Goal: Task Accomplishment & Management: Use online tool/utility

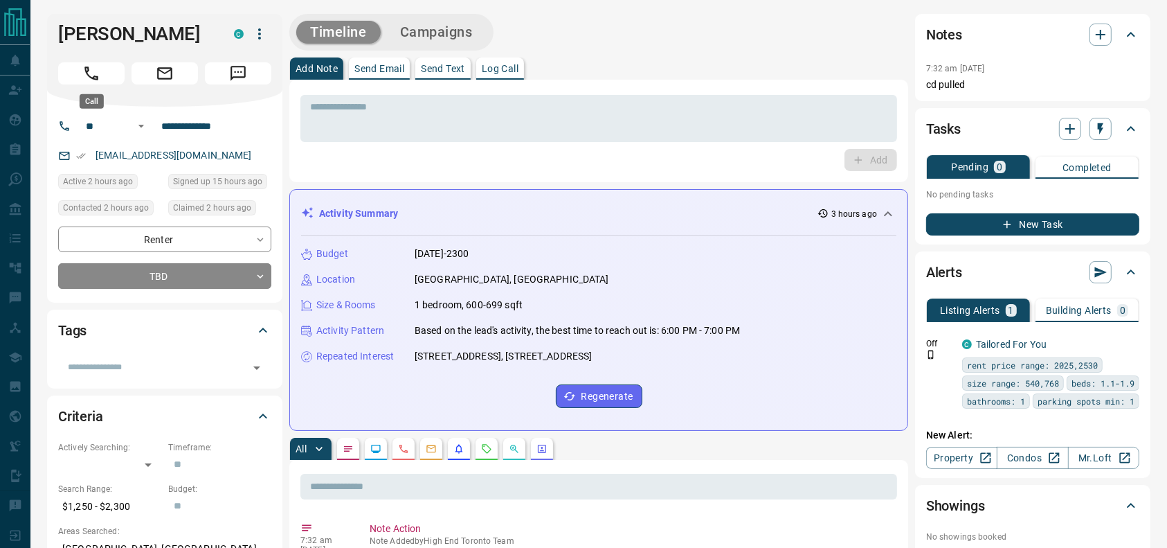
click at [116, 67] on button "Call" at bounding box center [91, 73] width 66 height 22
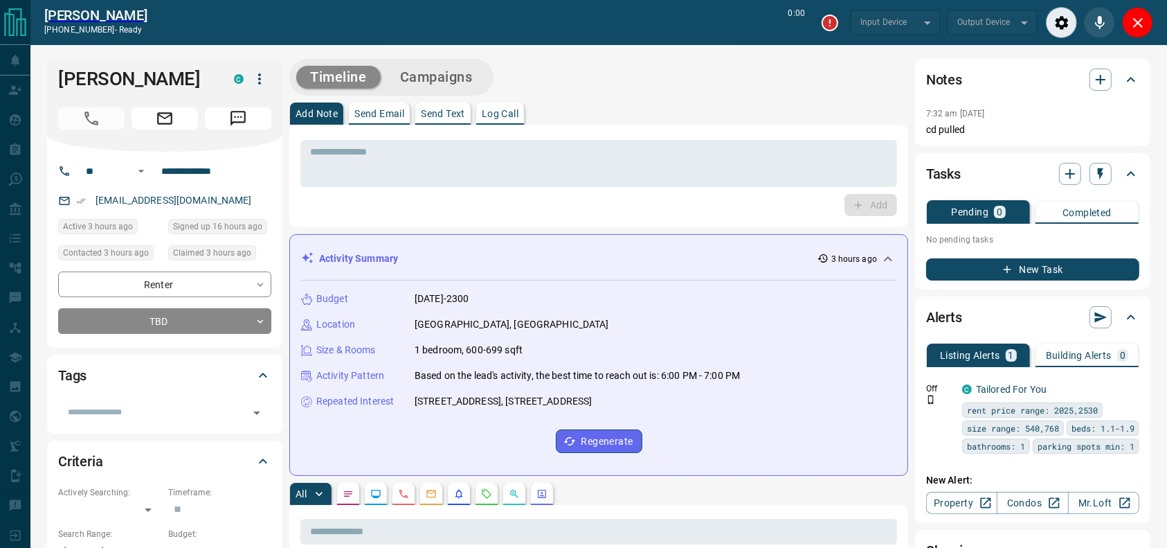
type input "*******"
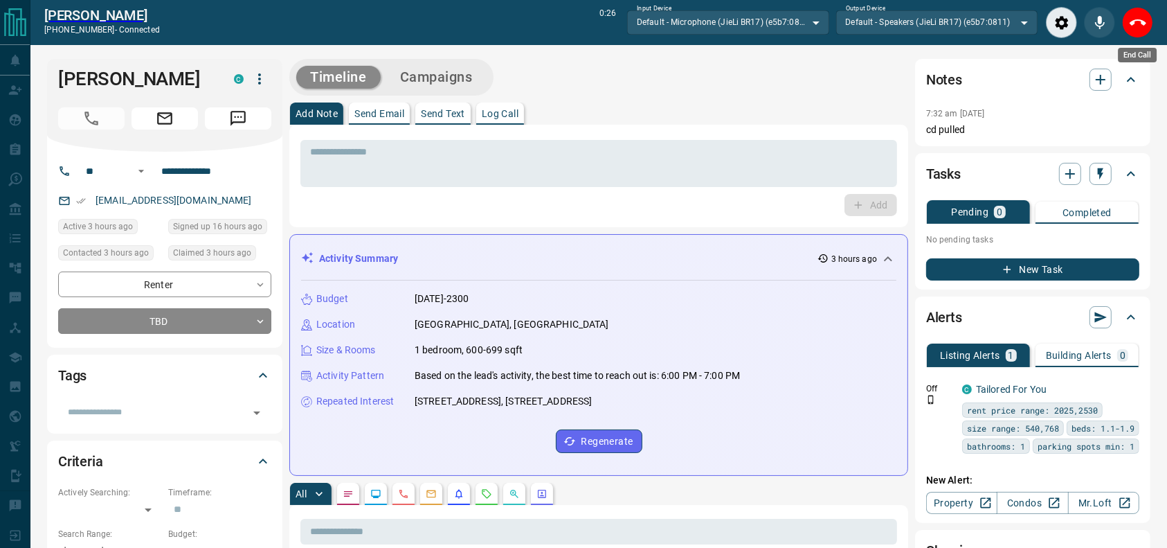
click at [1135, 27] on icon "End Call" at bounding box center [1138, 23] width 17 height 17
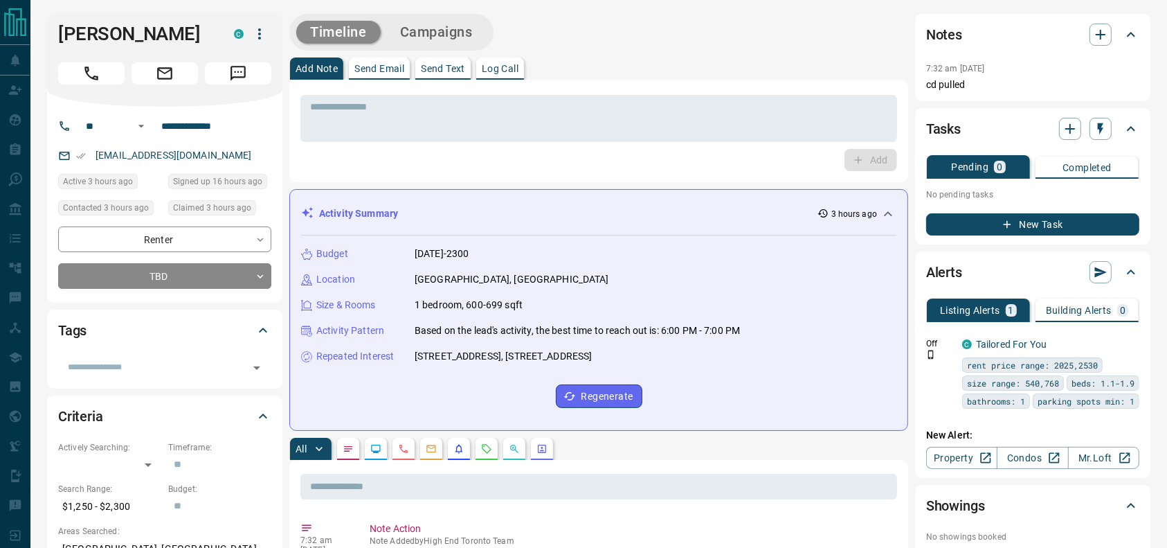
click at [775, 90] on div "* ​ Add" at bounding box center [598, 131] width 619 height 102
click at [757, 122] on textarea at bounding box center [598, 118] width 577 height 35
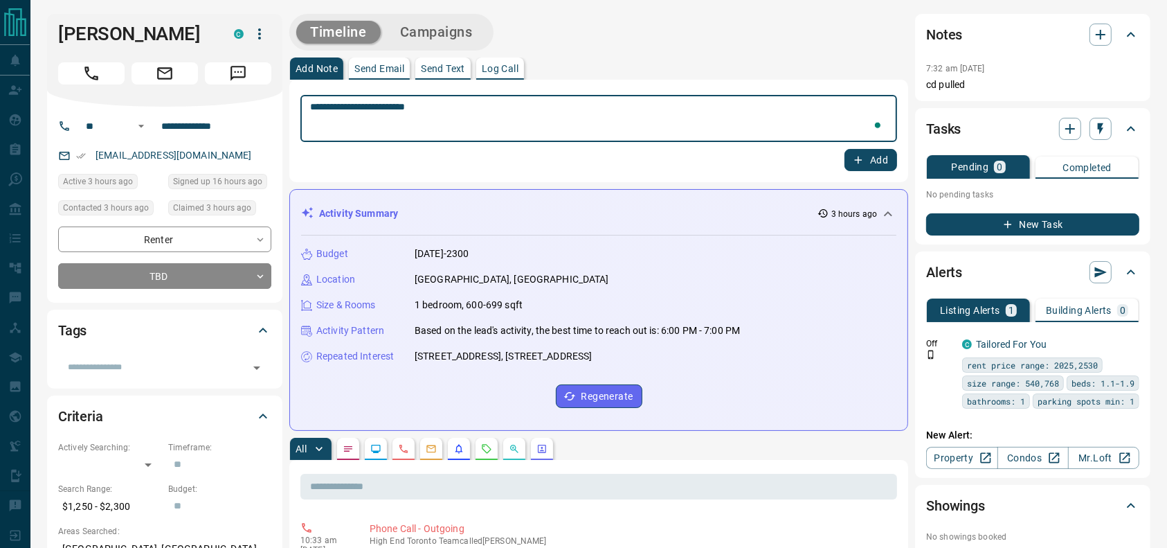
type textarea "**********"
click at [871, 152] on button "Add" at bounding box center [871, 160] width 53 height 22
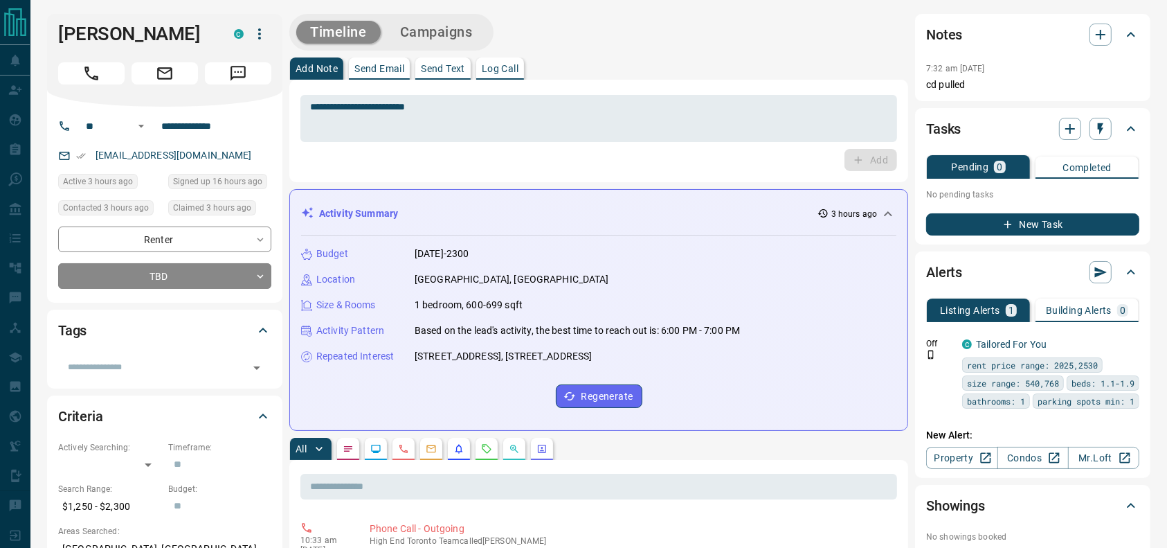
click at [174, 260] on div "**********" at bounding box center [164, 257] width 213 height 62
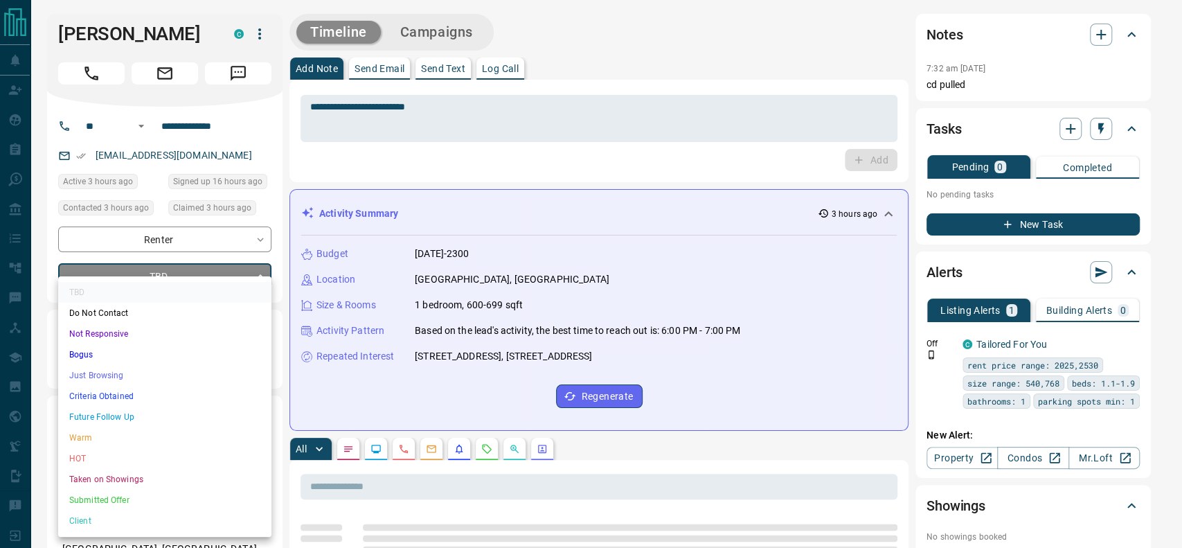
click at [163, 376] on li "Just Browsing" at bounding box center [164, 375] width 213 height 21
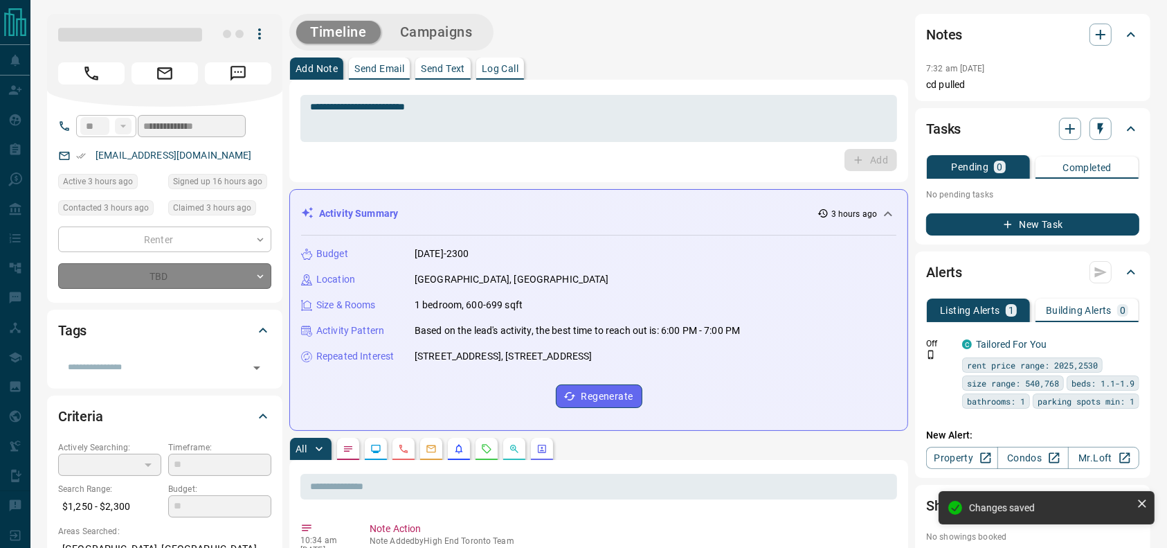
type input "*"
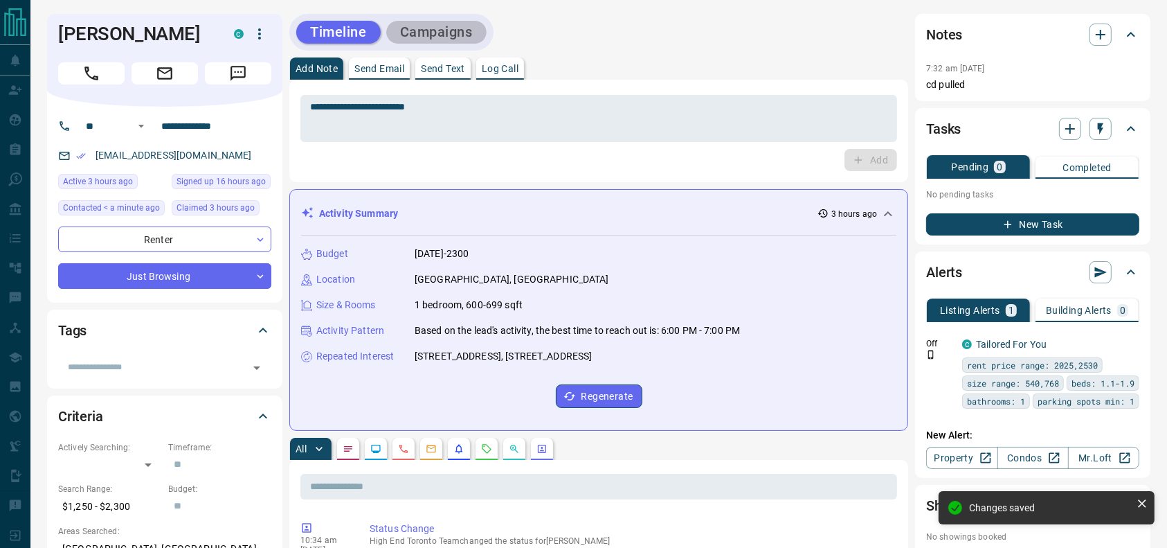
click at [472, 37] on button "Campaigns" at bounding box center [436, 32] width 100 height 23
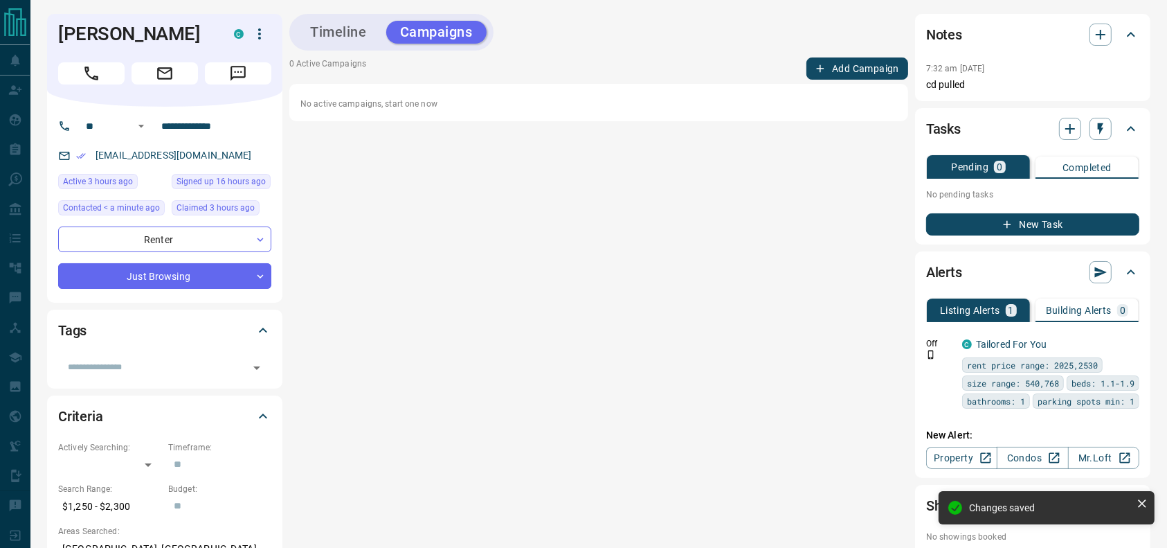
click at [874, 71] on button "Add Campaign" at bounding box center [858, 68] width 102 height 22
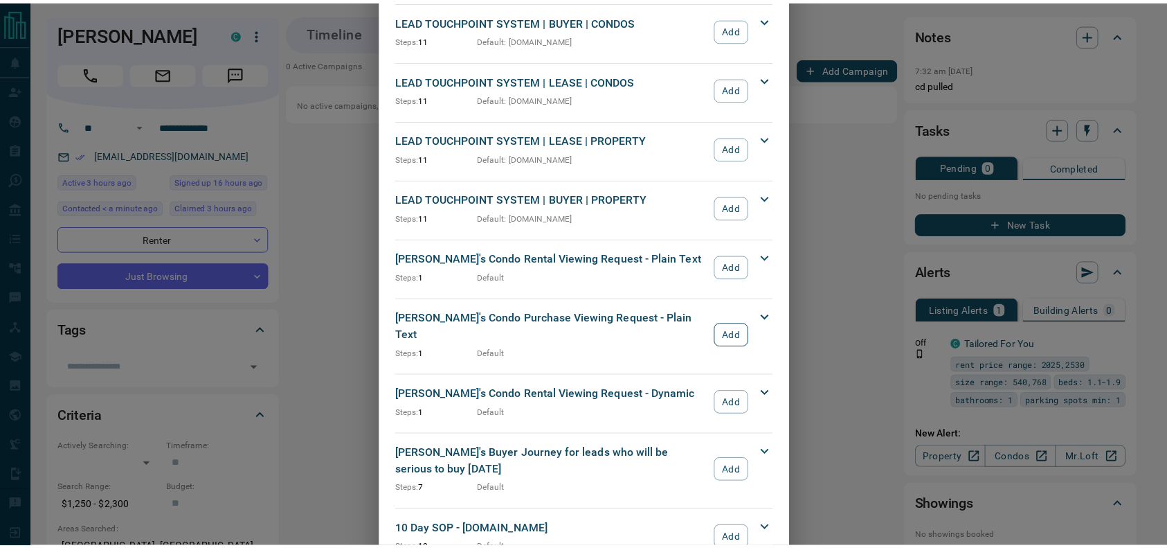
scroll to position [472, 0]
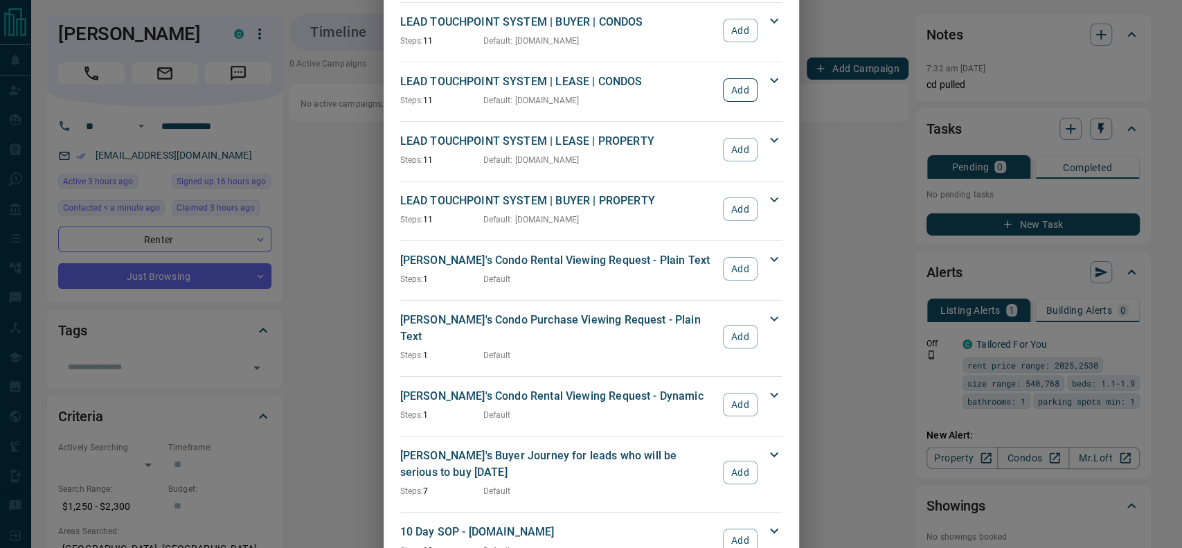
drag, startPoint x: 718, startPoint y: 143, endPoint x: 722, endPoint y: 98, distance: 45.2
click at [722, 98] on div "GENERIC BUYER 30 DAY NURTURING | BUYER | CONDOS Steps: 8 Default Add Campaign T…" at bounding box center [591, 353] width 382 height 1518
click at [723, 98] on button "Add" at bounding box center [740, 90] width 34 height 24
